Goal: Information Seeking & Learning: Learn about a topic

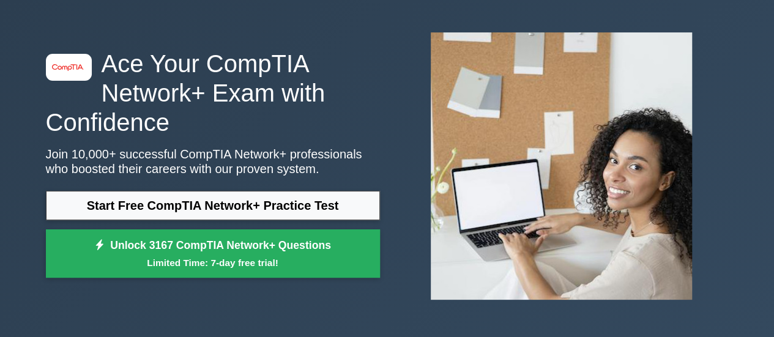
scroll to position [54, 0]
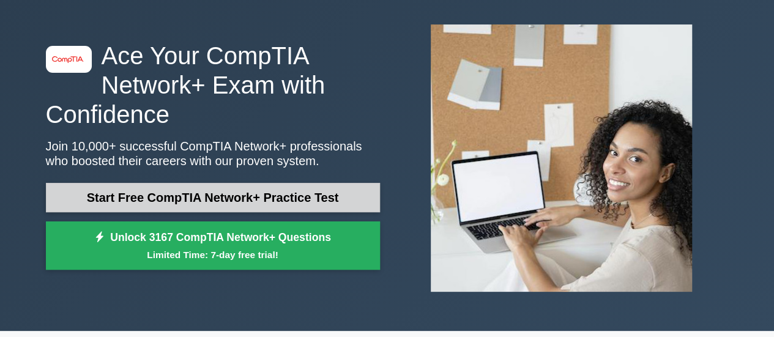
click at [203, 195] on link "Start Free CompTIA Network+ Practice Test" at bounding box center [213, 197] width 334 height 29
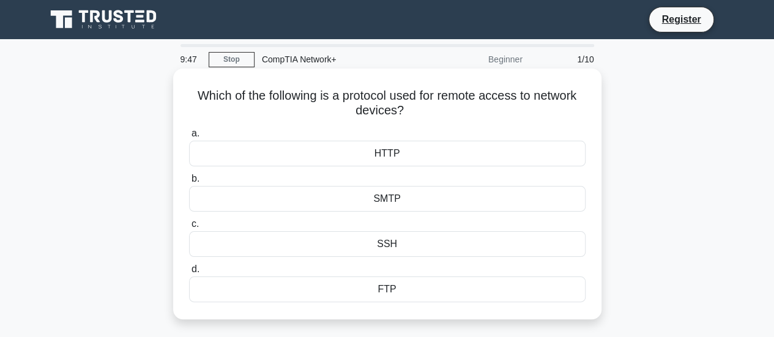
click at [415, 155] on div "HTTP" at bounding box center [387, 154] width 397 height 26
click at [189, 138] on input "a. HTTP" at bounding box center [189, 134] width 0 height 8
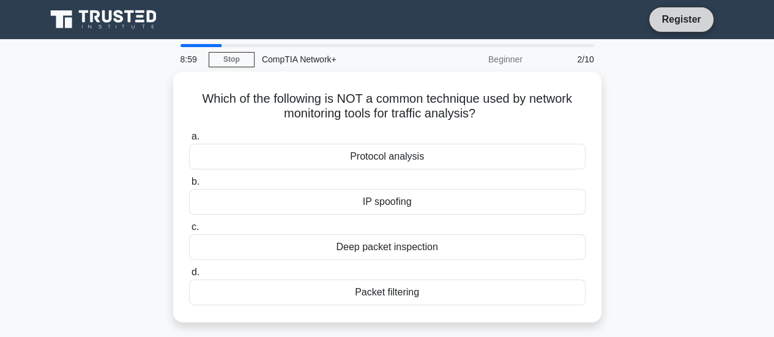
click at [687, 23] on link "Register" at bounding box center [681, 19] width 54 height 15
